Goal: Task Accomplishment & Management: Manage account settings

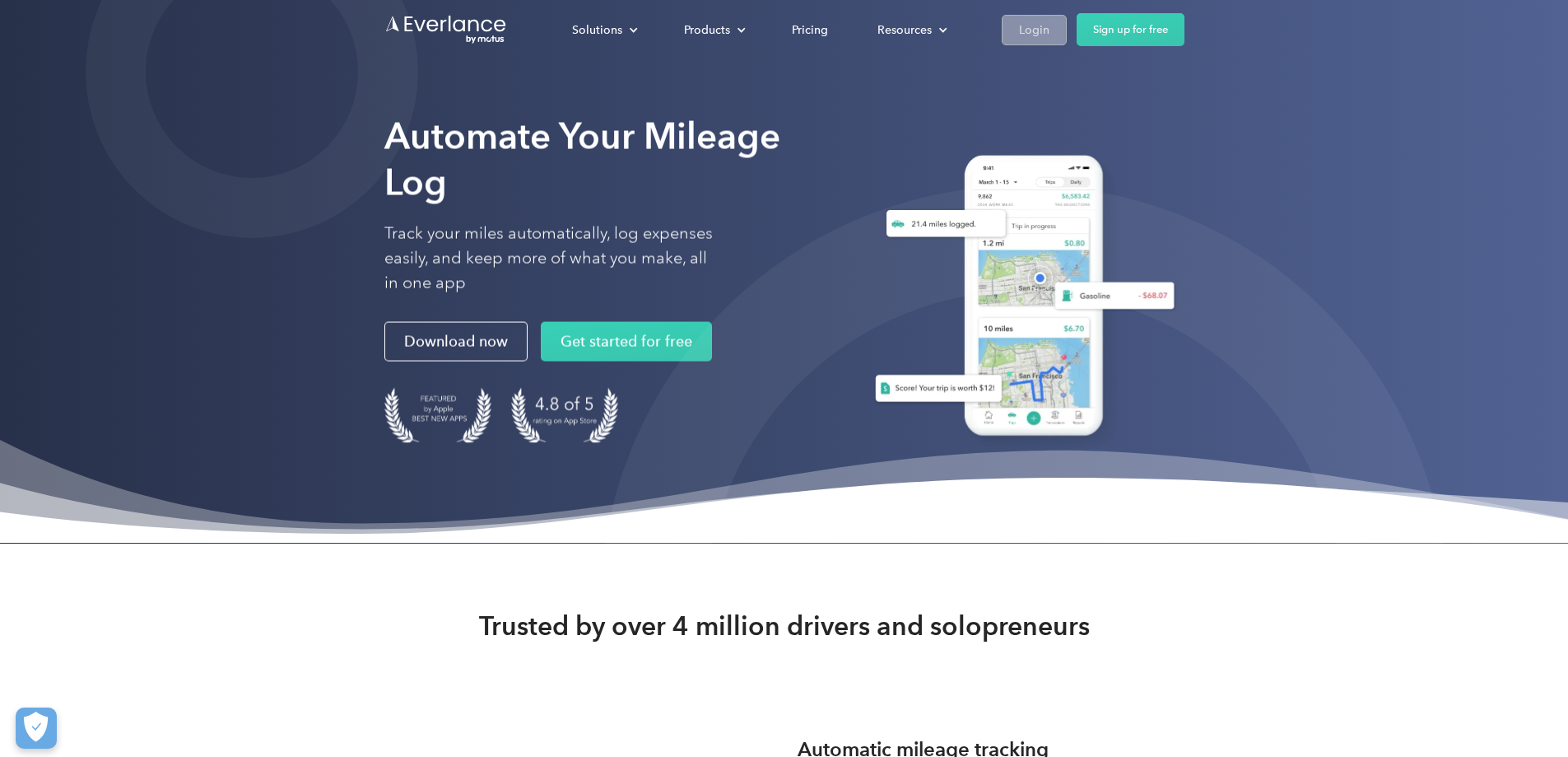
click at [1049, 33] on div "Login" at bounding box center [1033, 29] width 30 height 21
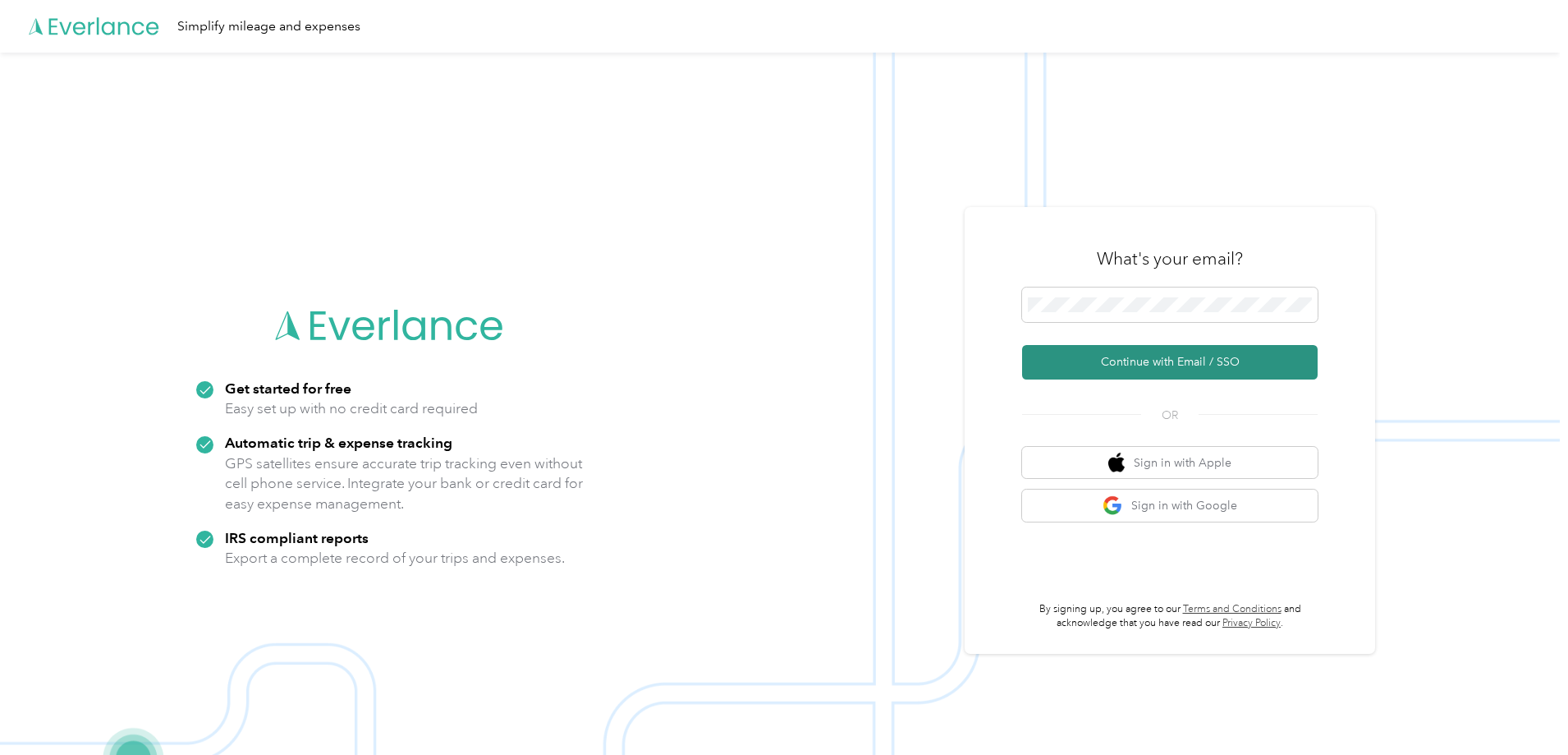
click at [1117, 357] on button "Continue with Email / SSO" at bounding box center [1169, 362] width 295 height 34
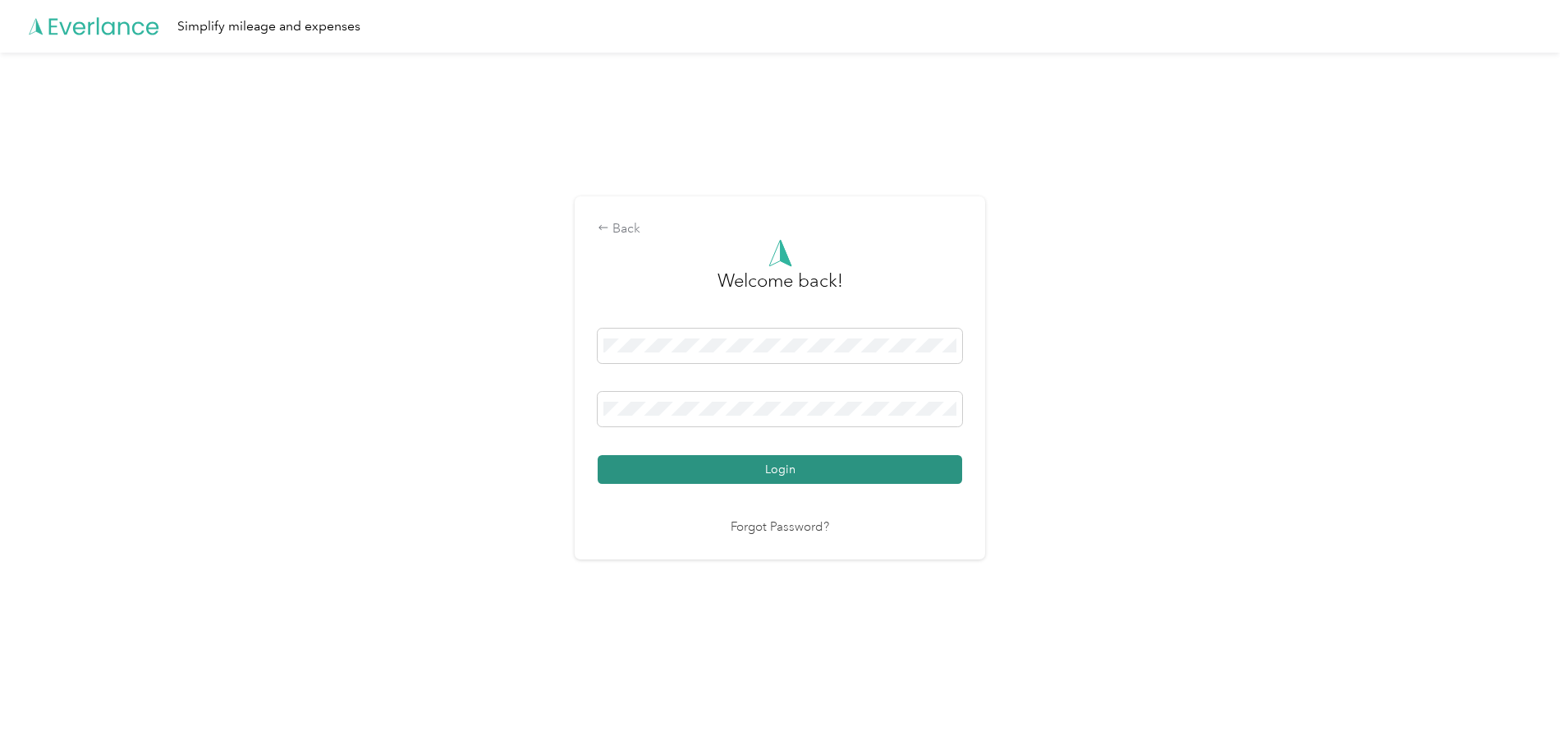
click at [730, 476] on button "Login" at bounding box center [780, 468] width 365 height 28
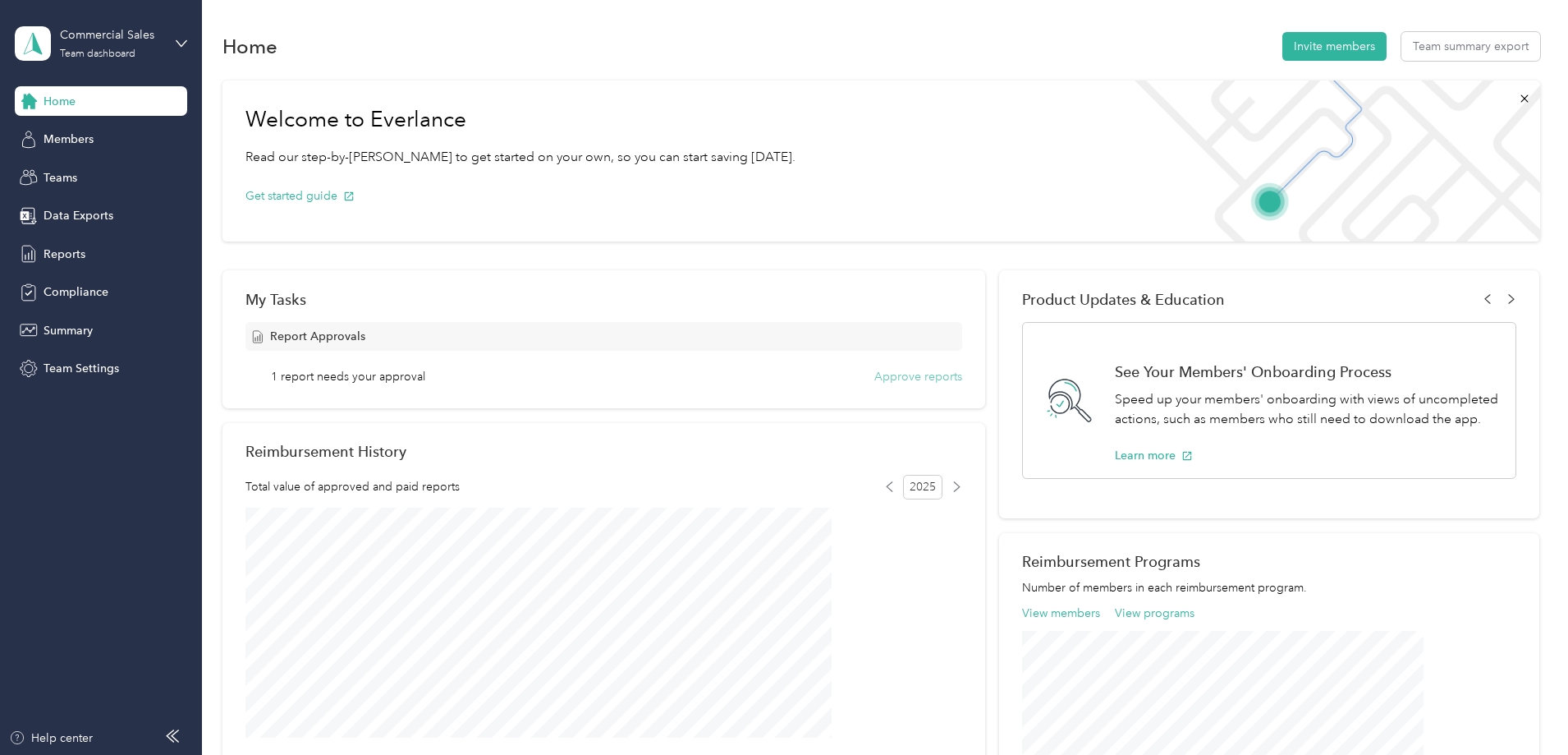
click at [911, 380] on button "Approve reports" at bounding box center [919, 377] width 88 height 18
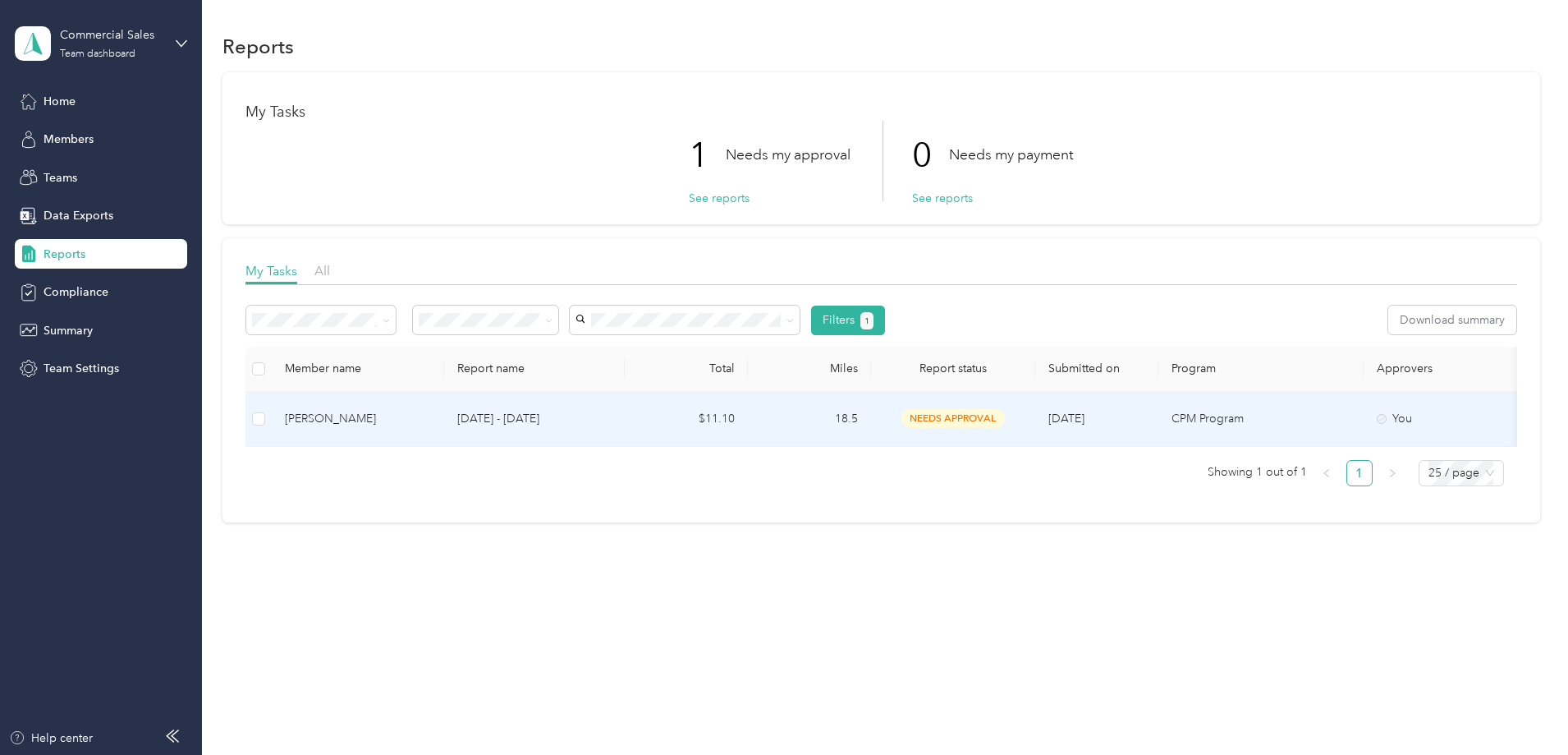
click at [611, 418] on p "Aug 1 - 31, 2025" at bounding box center [534, 418] width 154 height 19
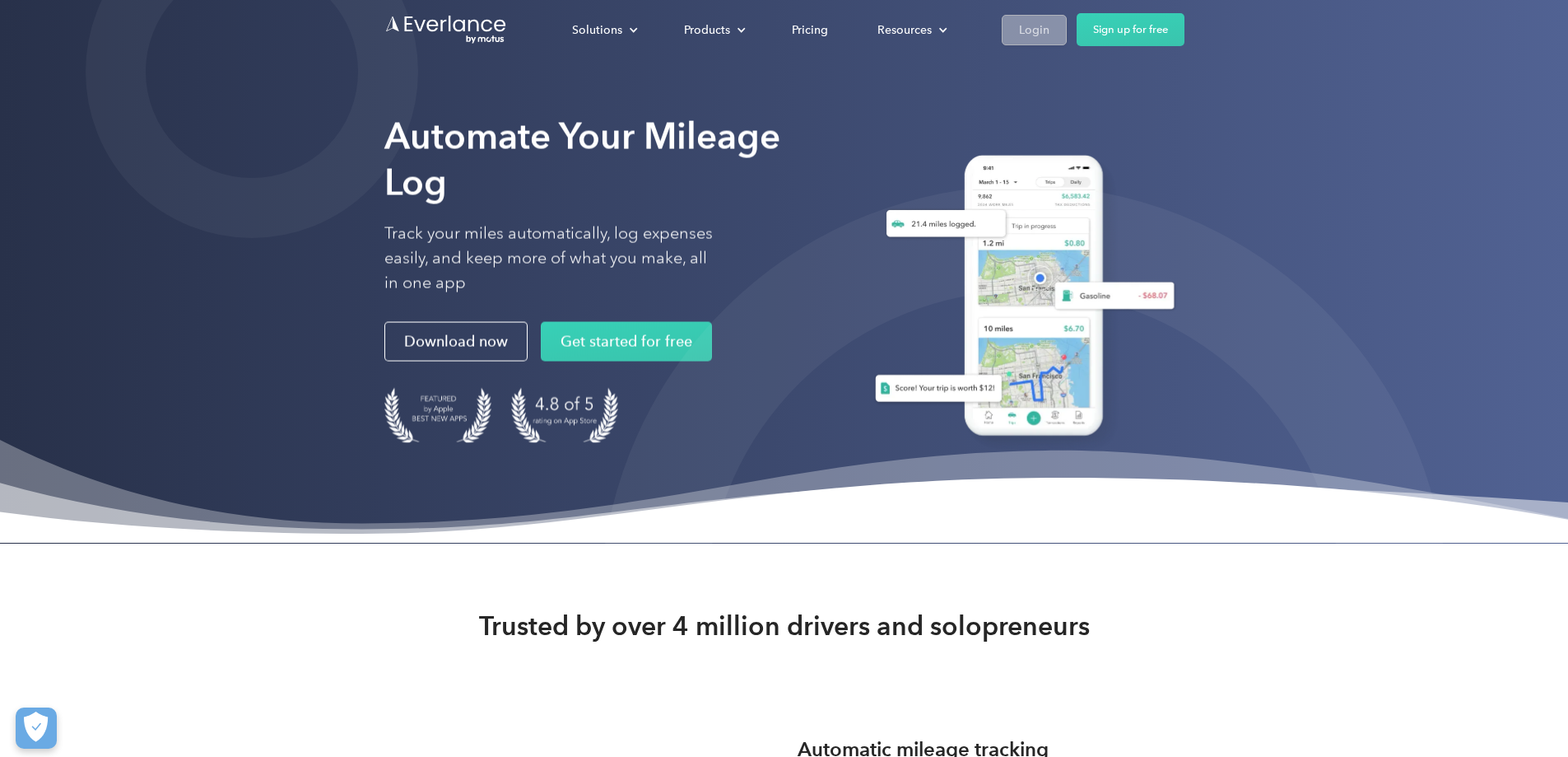
click at [1049, 28] on div "Login" at bounding box center [1033, 29] width 30 height 21
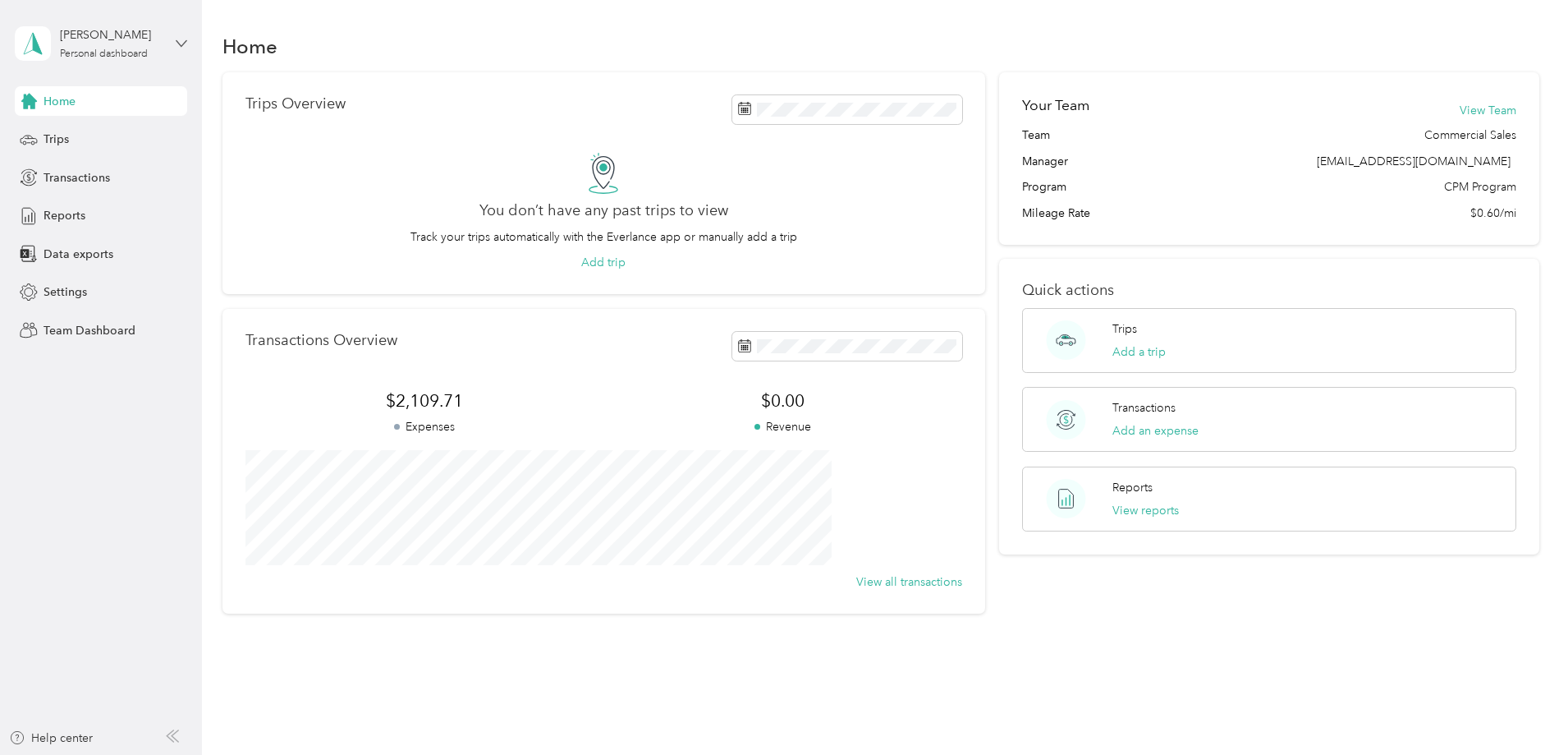
click at [178, 44] on icon at bounding box center [181, 44] width 12 height 12
click at [101, 140] on div "Team dashboard" at bounding box center [187, 135] width 323 height 28
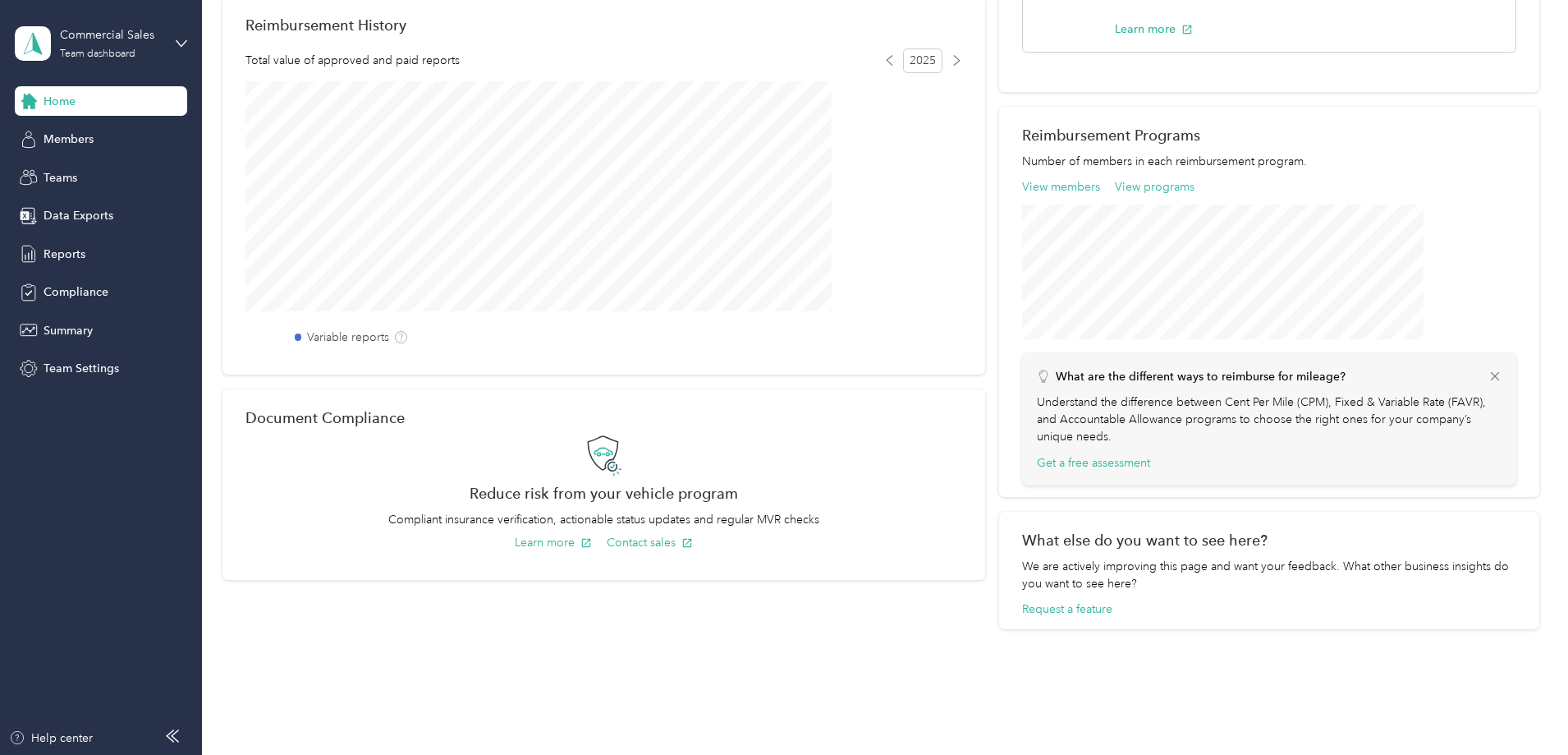
scroll to position [470, 0]
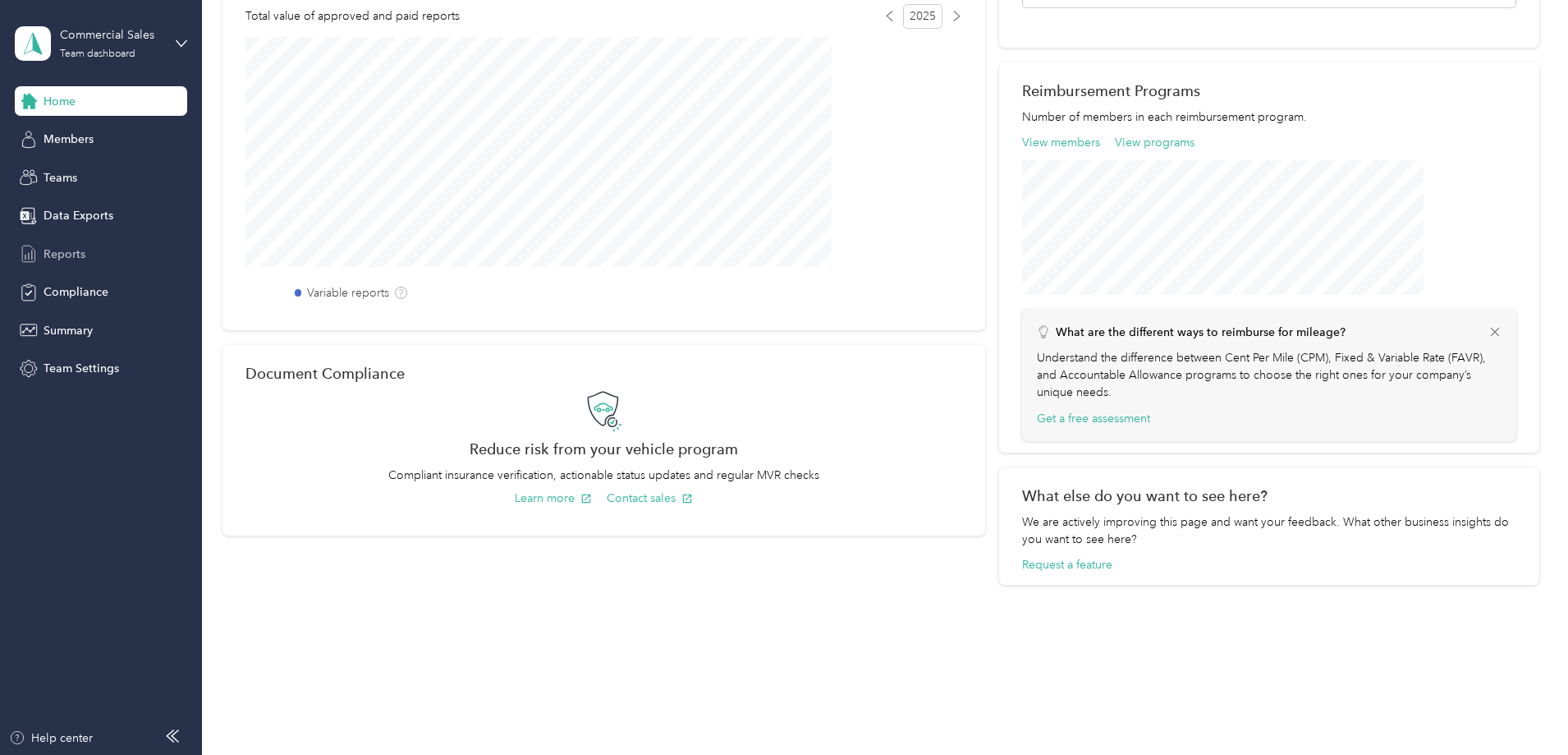
click at [78, 259] on span "Reports" at bounding box center [64, 255] width 42 height 18
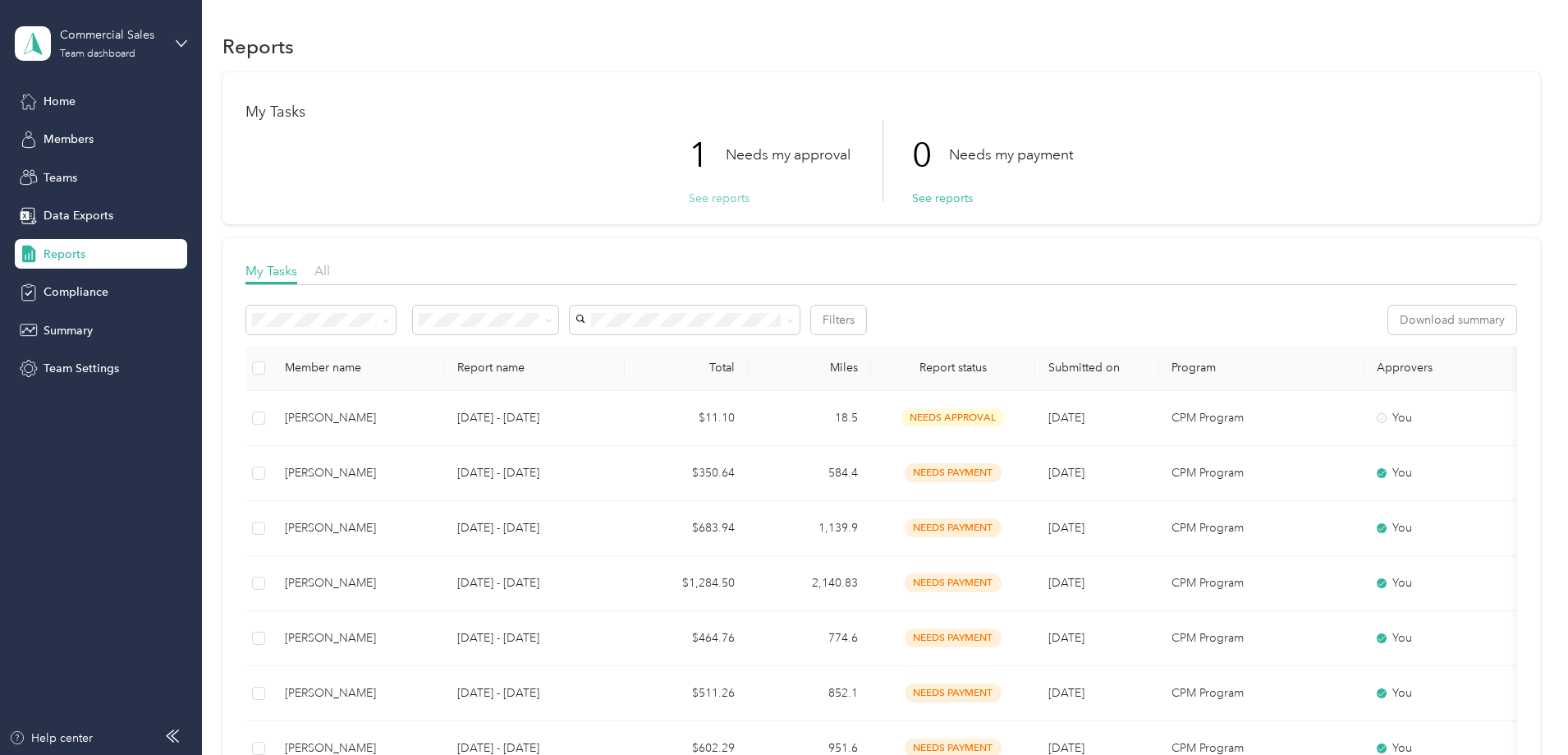
click at [735, 199] on button "See reports" at bounding box center [719, 198] width 60 height 18
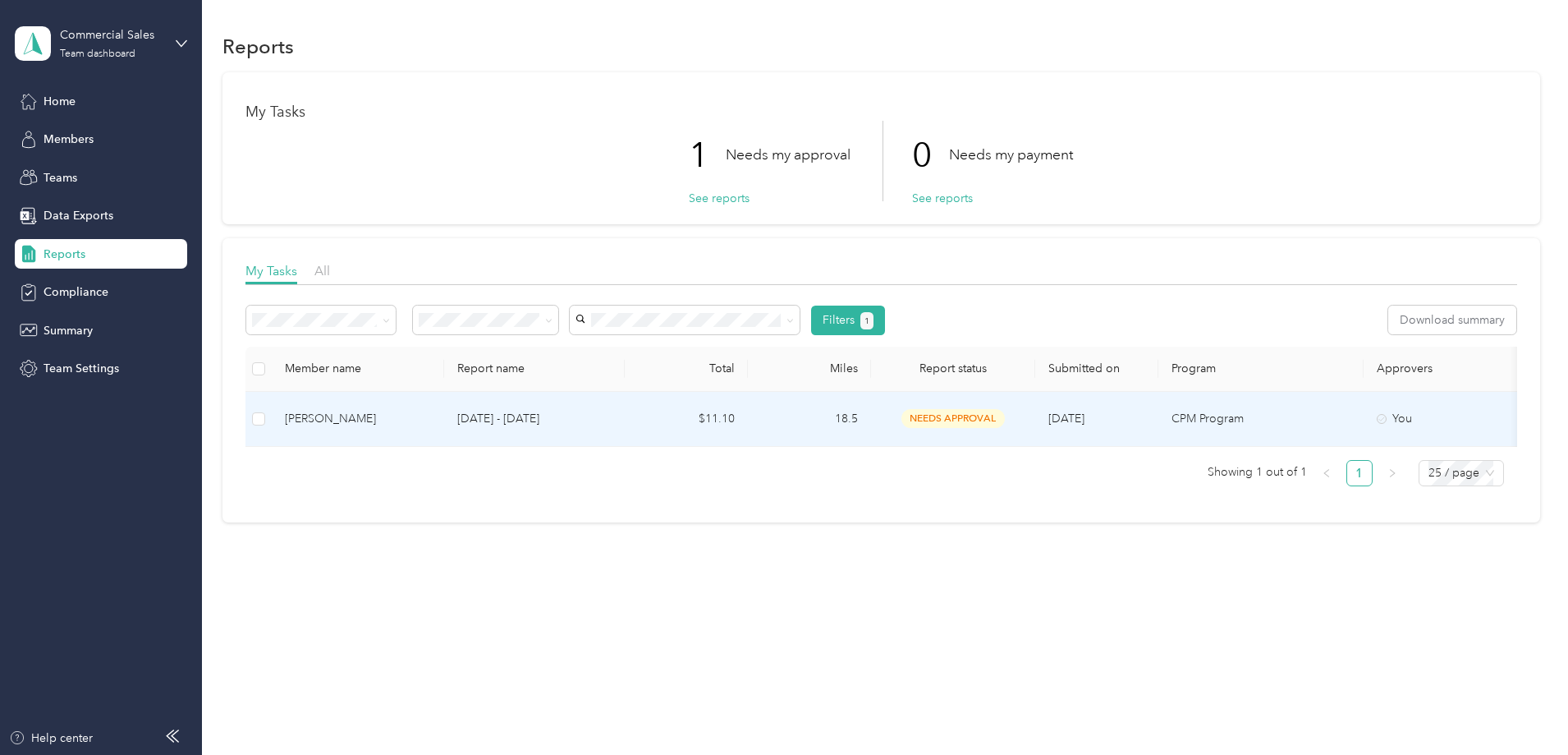
click at [1036, 418] on td "needs approval" at bounding box center [953, 419] width 164 height 55
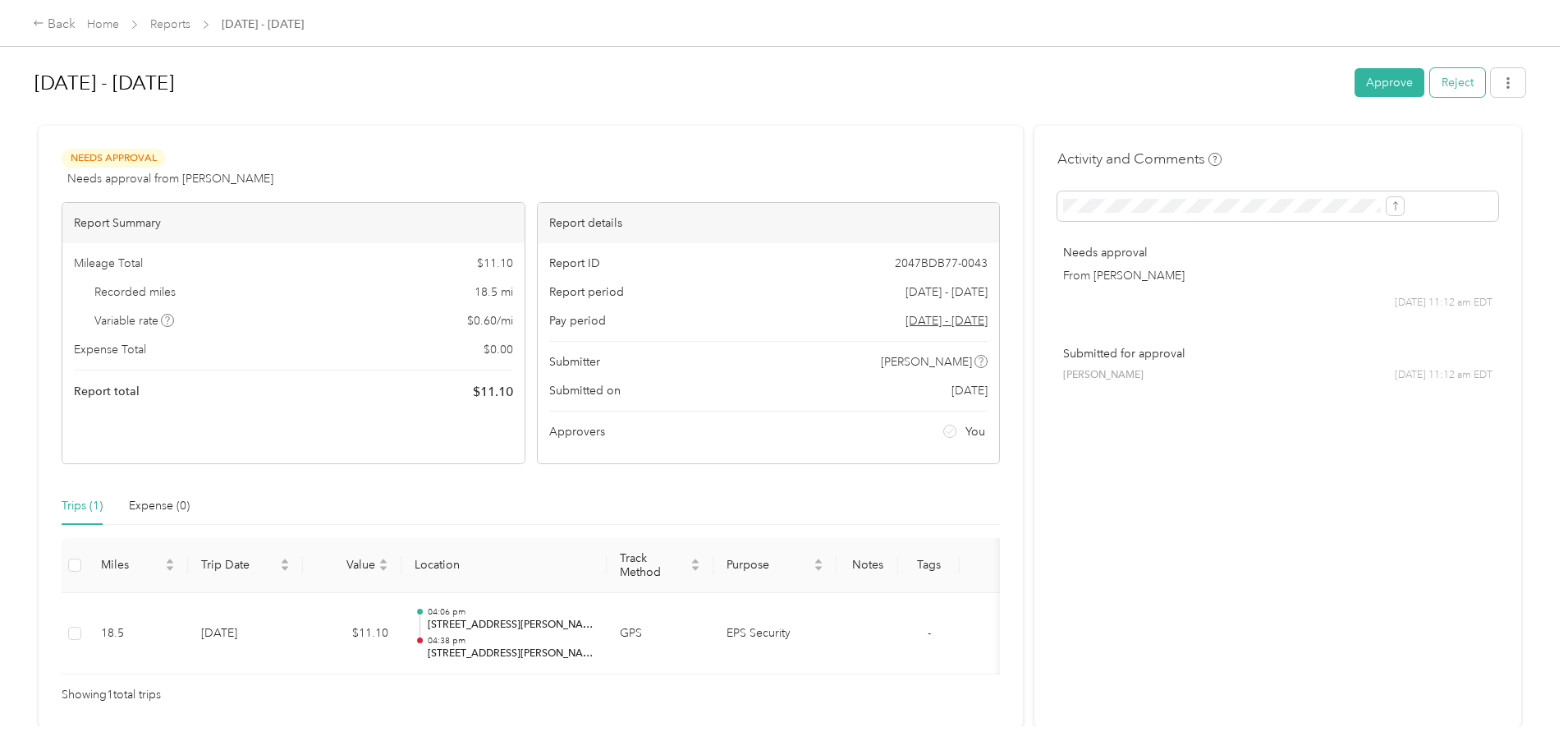
click at [1431, 81] on button "Reject" at bounding box center [1458, 82] width 55 height 28
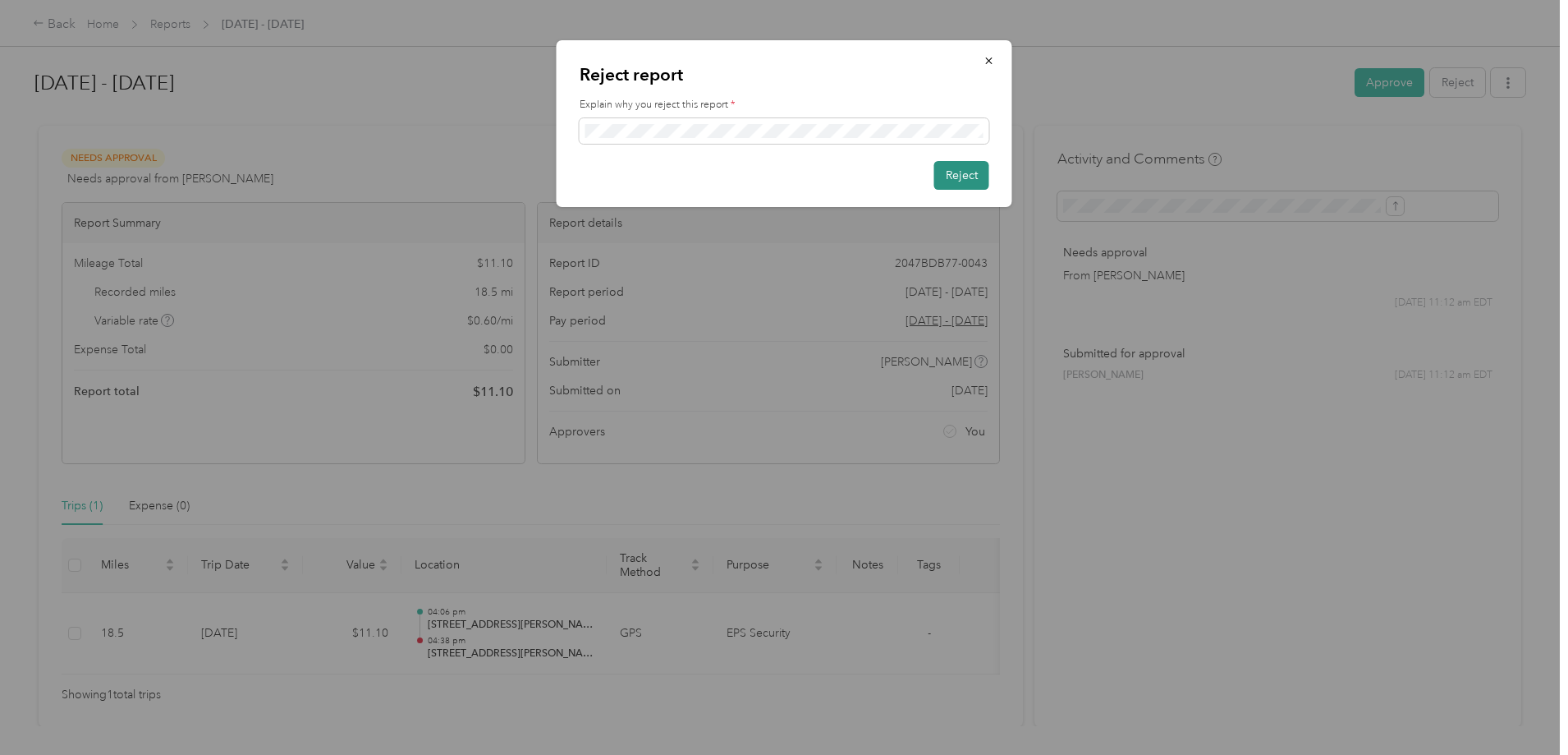
click at [951, 178] on button "Reject" at bounding box center [961, 175] width 55 height 28
